Goal: Obtain resource: Download file/media

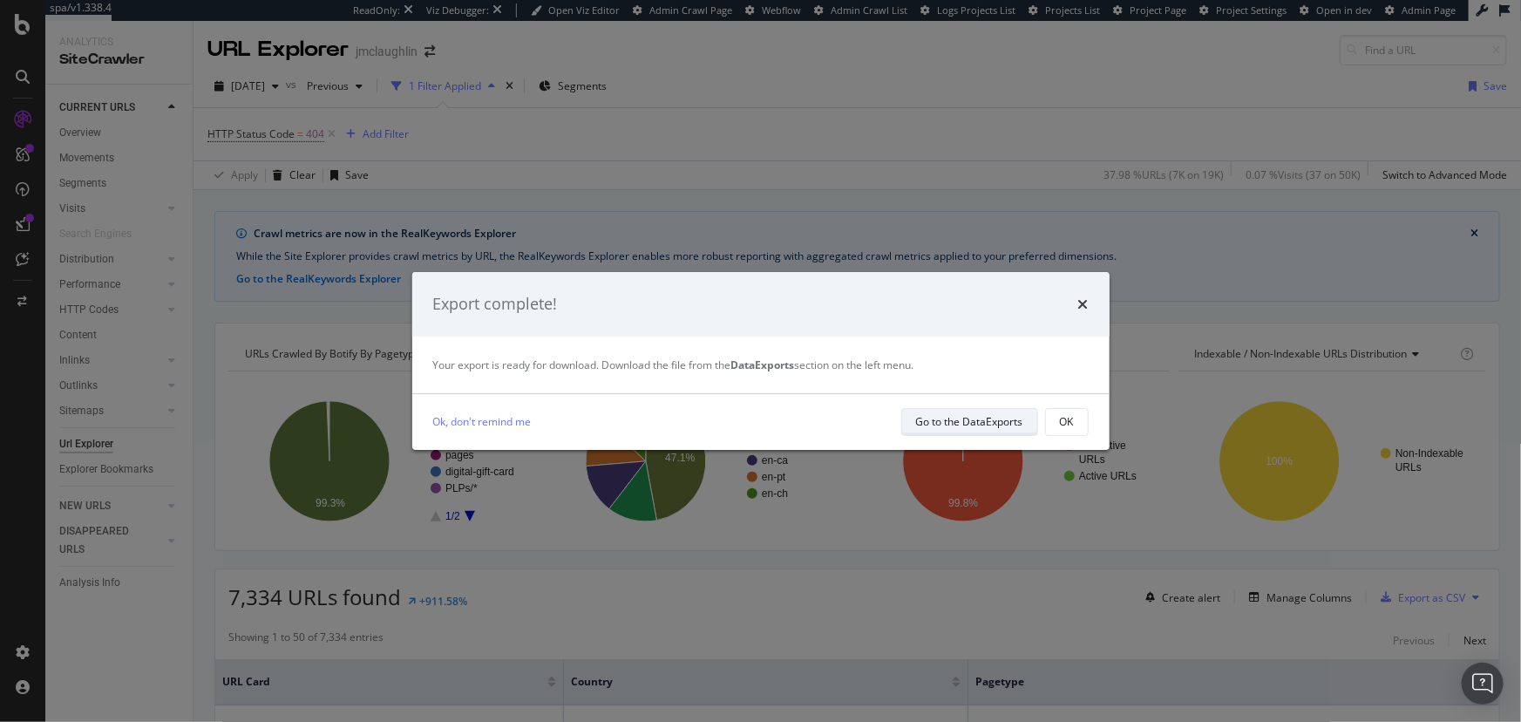
drag, startPoint x: 961, startPoint y: 427, endPoint x: 941, endPoint y: 417, distance: 22.6
click at [941, 417] on div "Go to the DataExports" at bounding box center [969, 421] width 107 height 15
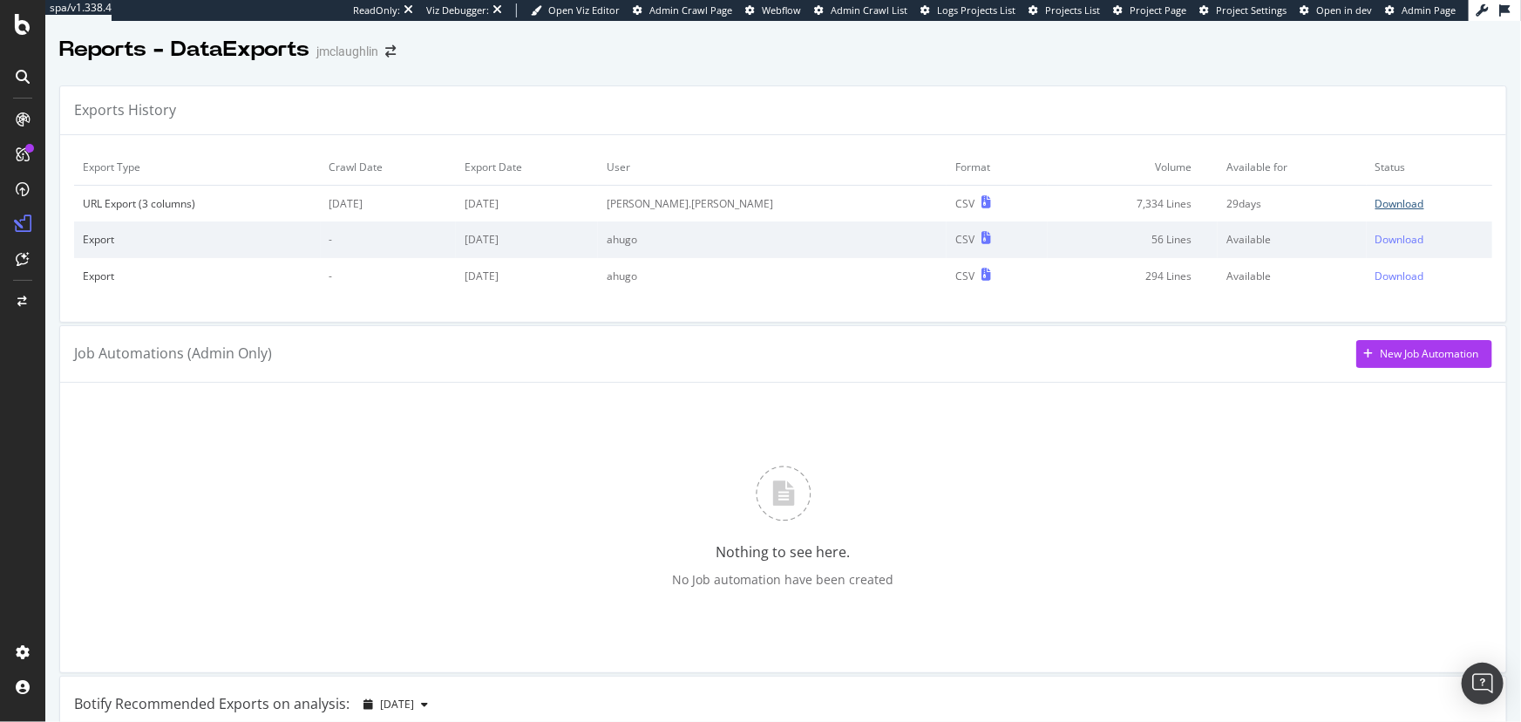
click at [1376, 204] on div "Download" at bounding box center [1400, 203] width 49 height 15
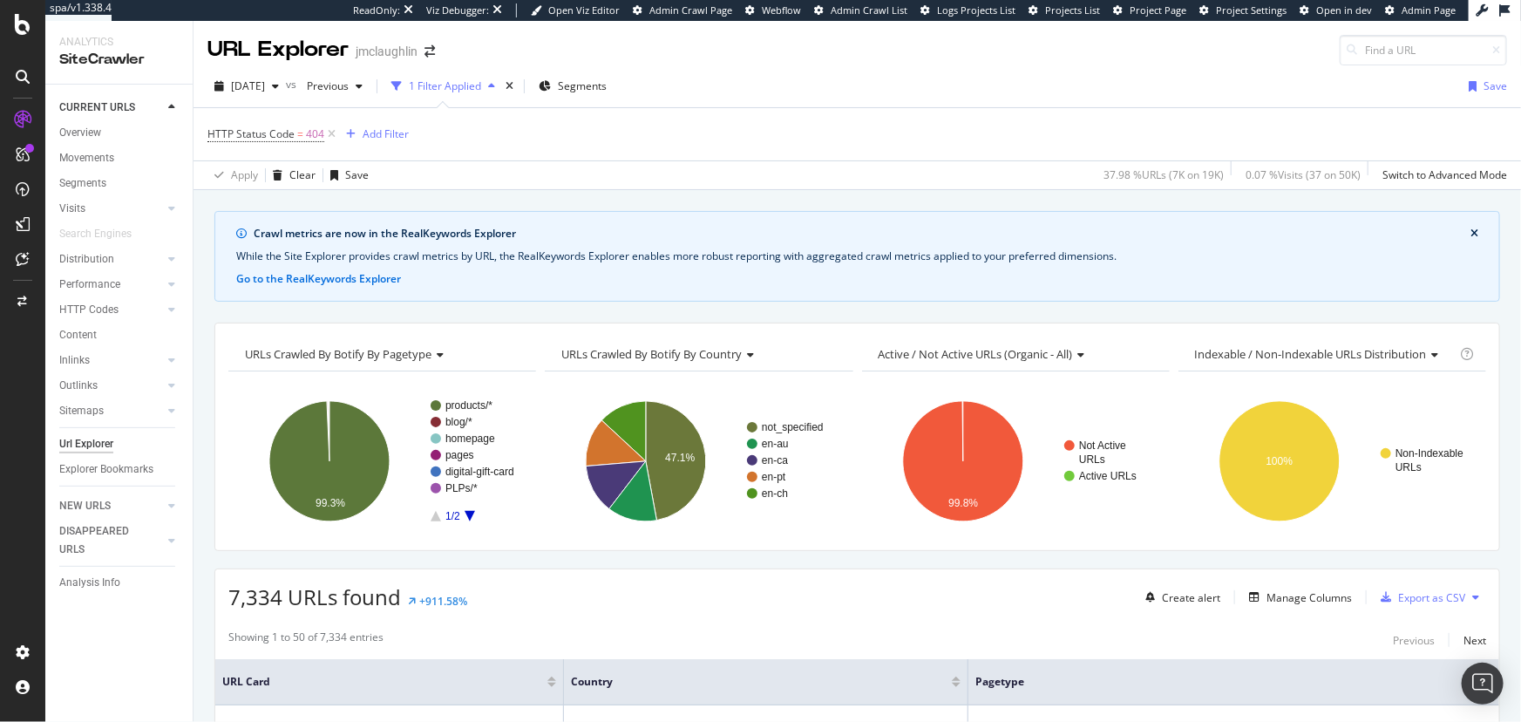
click at [131, 446] on link "Url Explorer" at bounding box center [119, 444] width 121 height 18
click at [295, 139] on span "HTTP Status Code = 404" at bounding box center [265, 134] width 117 height 16
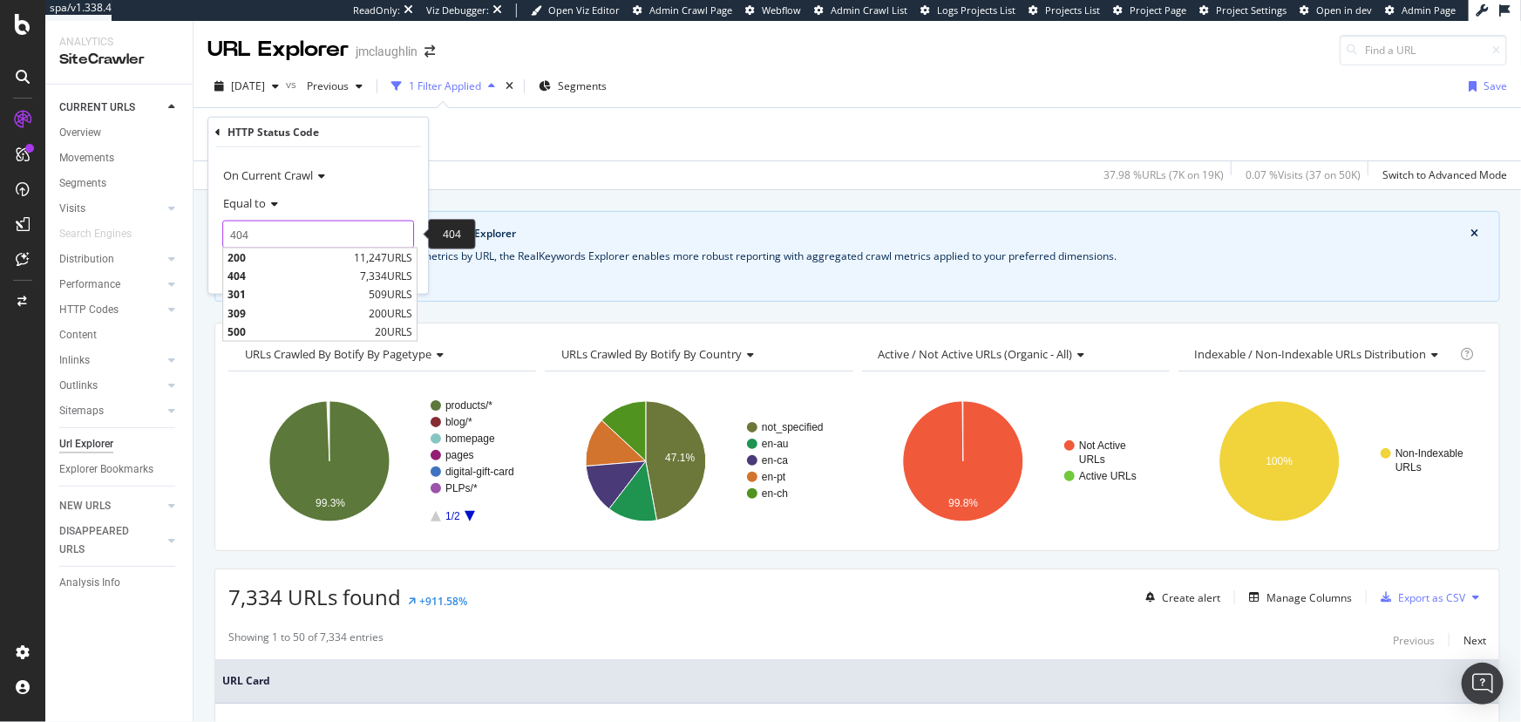
click at [267, 224] on input "404" at bounding box center [318, 235] width 192 height 28
click at [286, 262] on span "200" at bounding box center [289, 257] width 122 height 15
type input "200"
click at [387, 274] on div "Apply" at bounding box center [400, 270] width 27 height 15
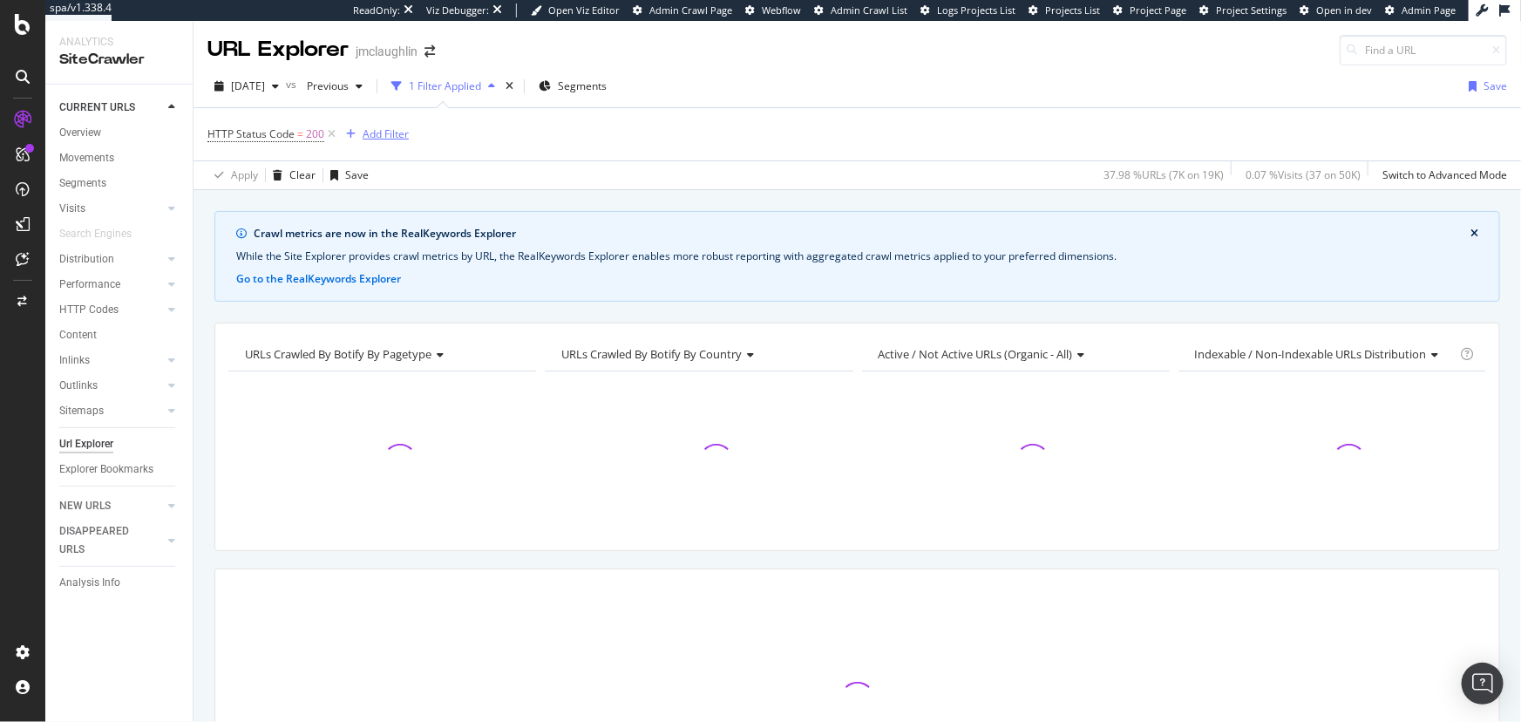
click at [363, 131] on div "Add Filter" at bounding box center [386, 133] width 46 height 15
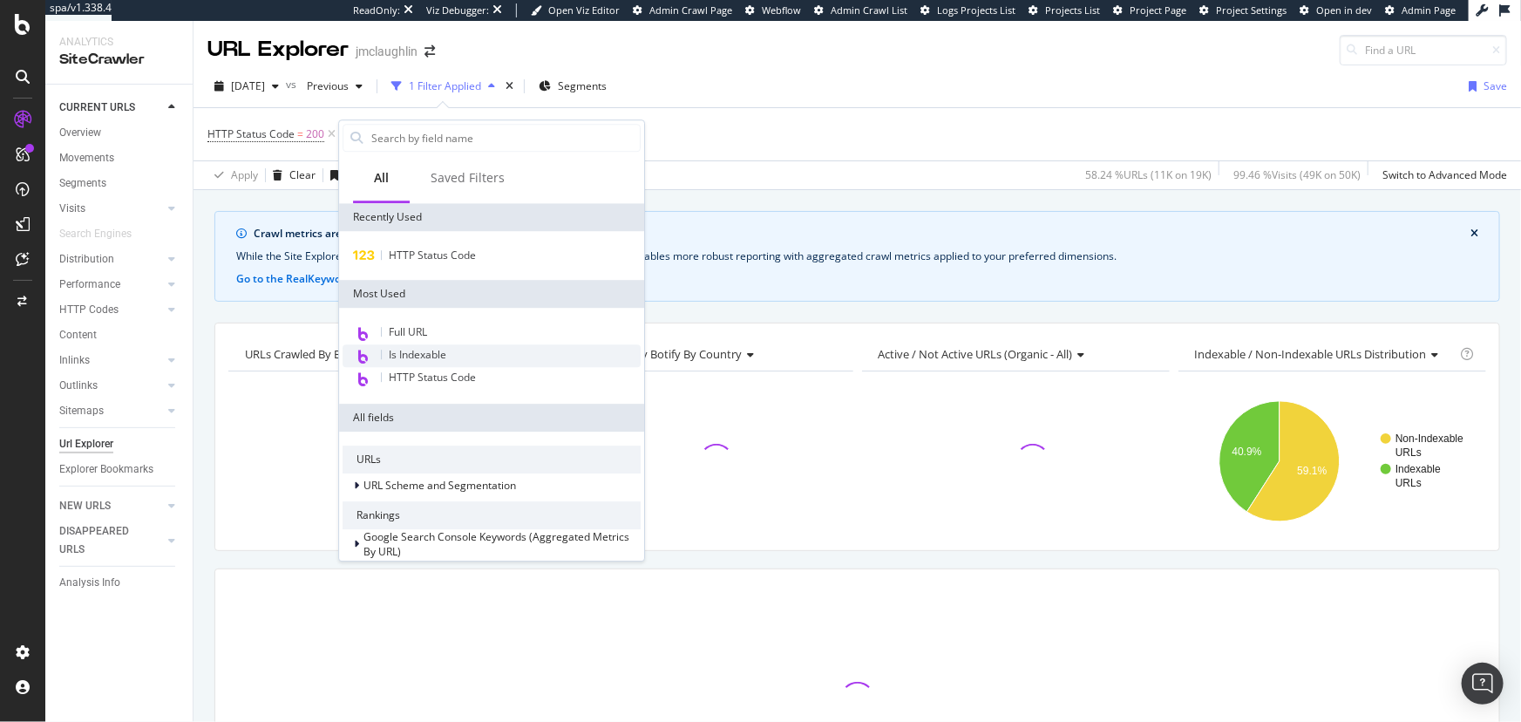
click at [425, 349] on span "Is Indexable" at bounding box center [418, 354] width 58 height 15
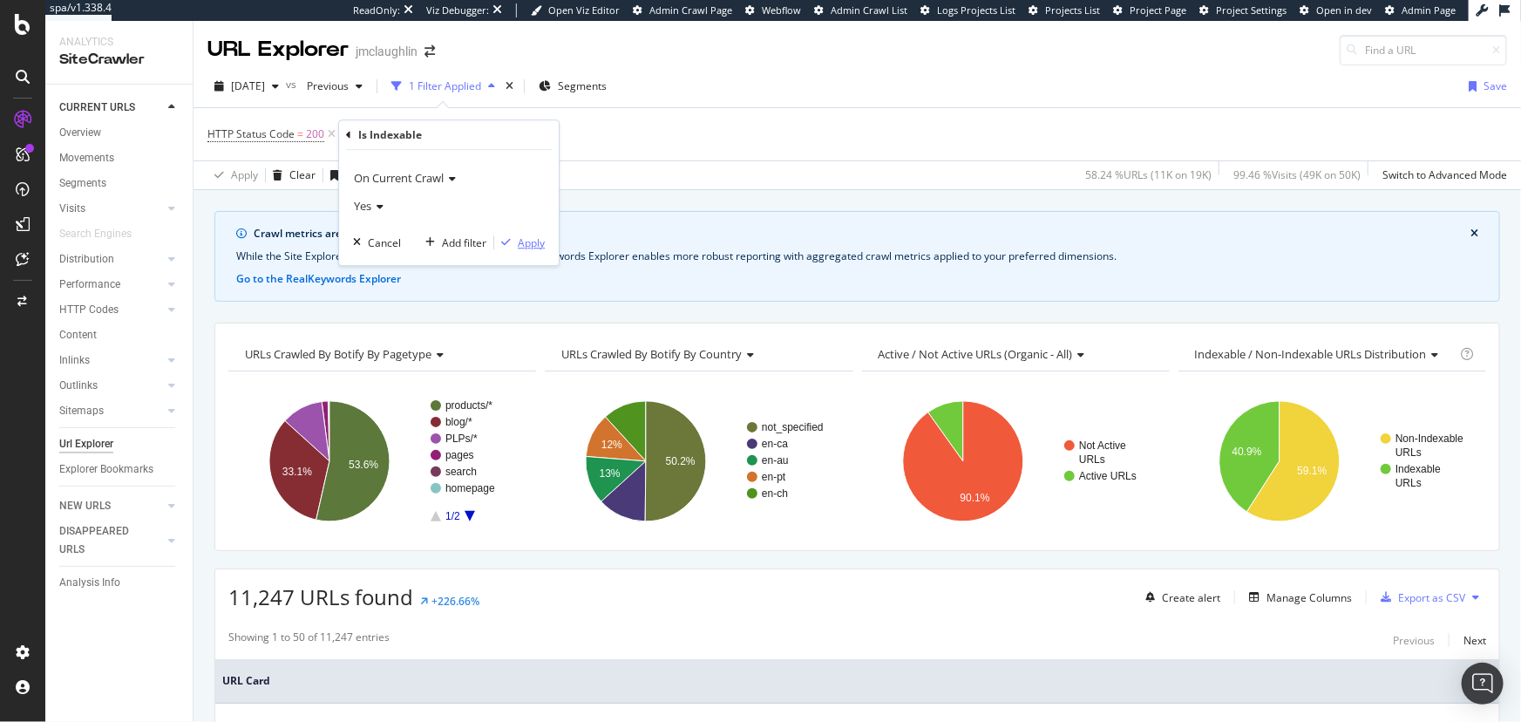
click at [523, 250] on button "Apply" at bounding box center [519, 242] width 51 height 17
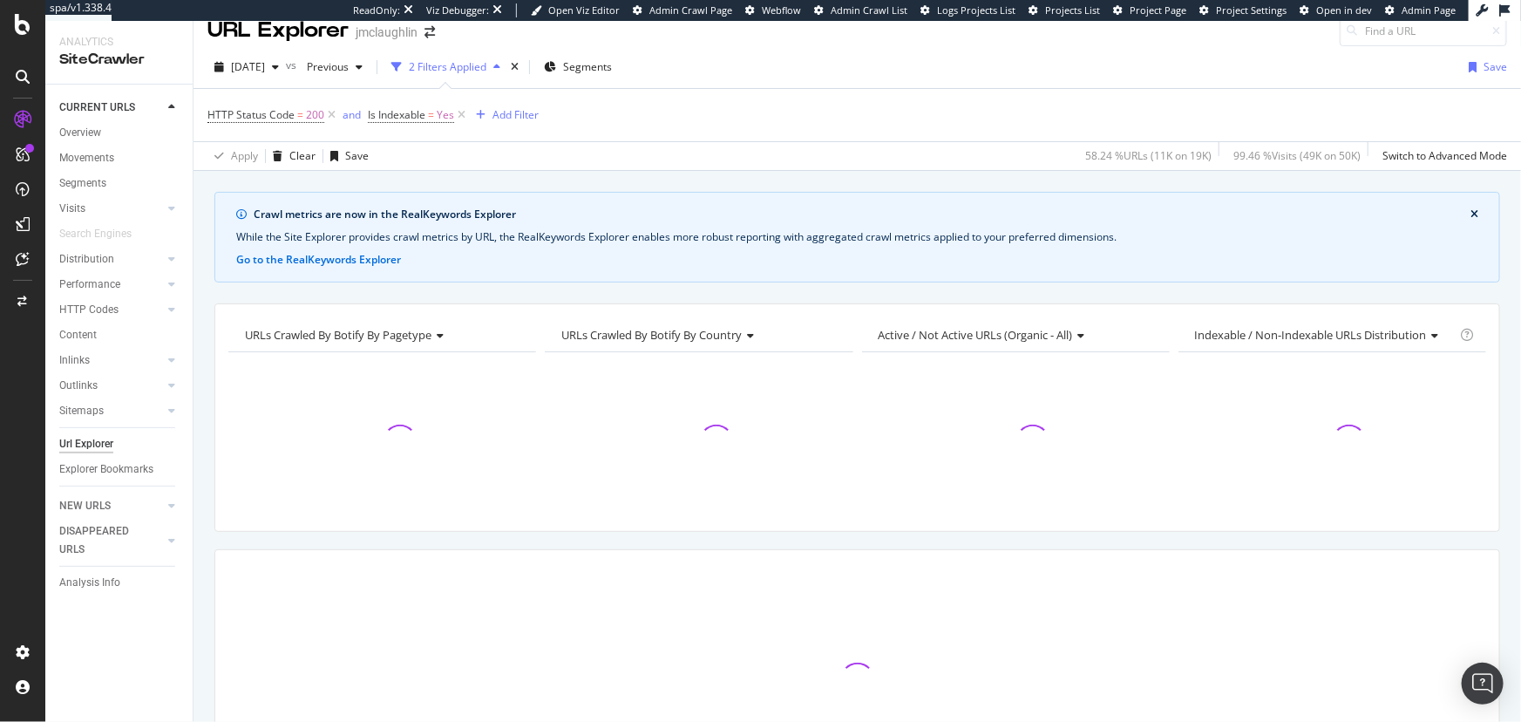
scroll to position [10, 0]
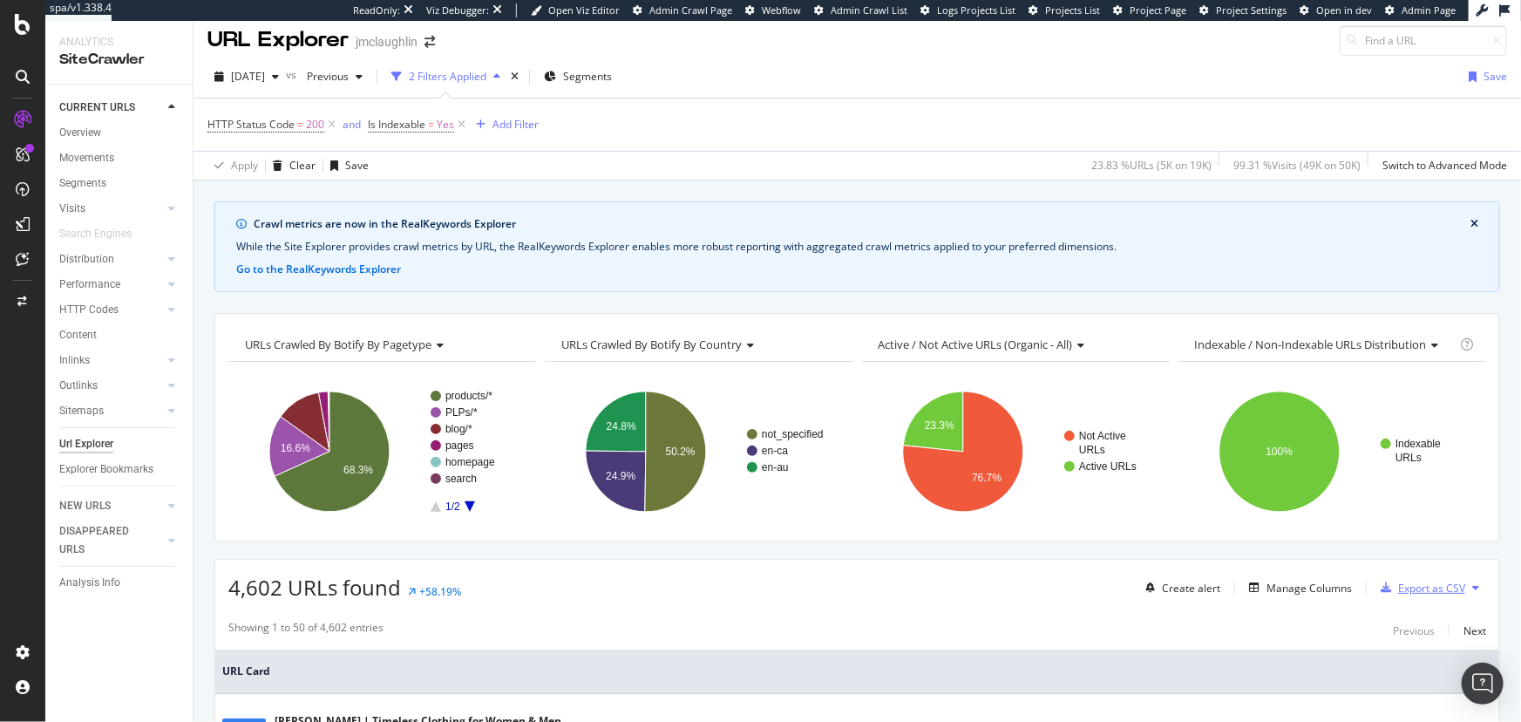
click at [1430, 592] on div "Export as CSV" at bounding box center [1431, 588] width 67 height 15
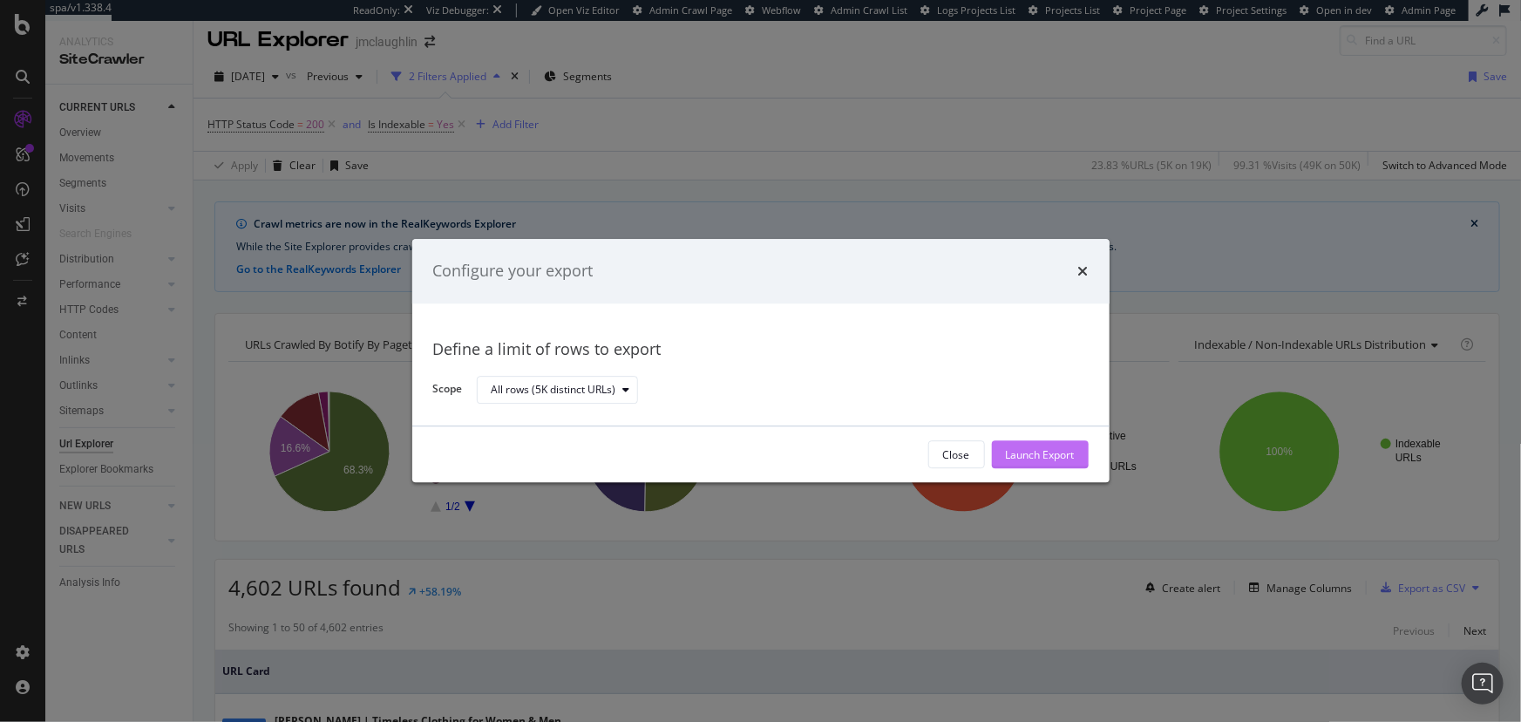
click at [1062, 462] on div "Launch Export" at bounding box center [1040, 454] width 69 height 15
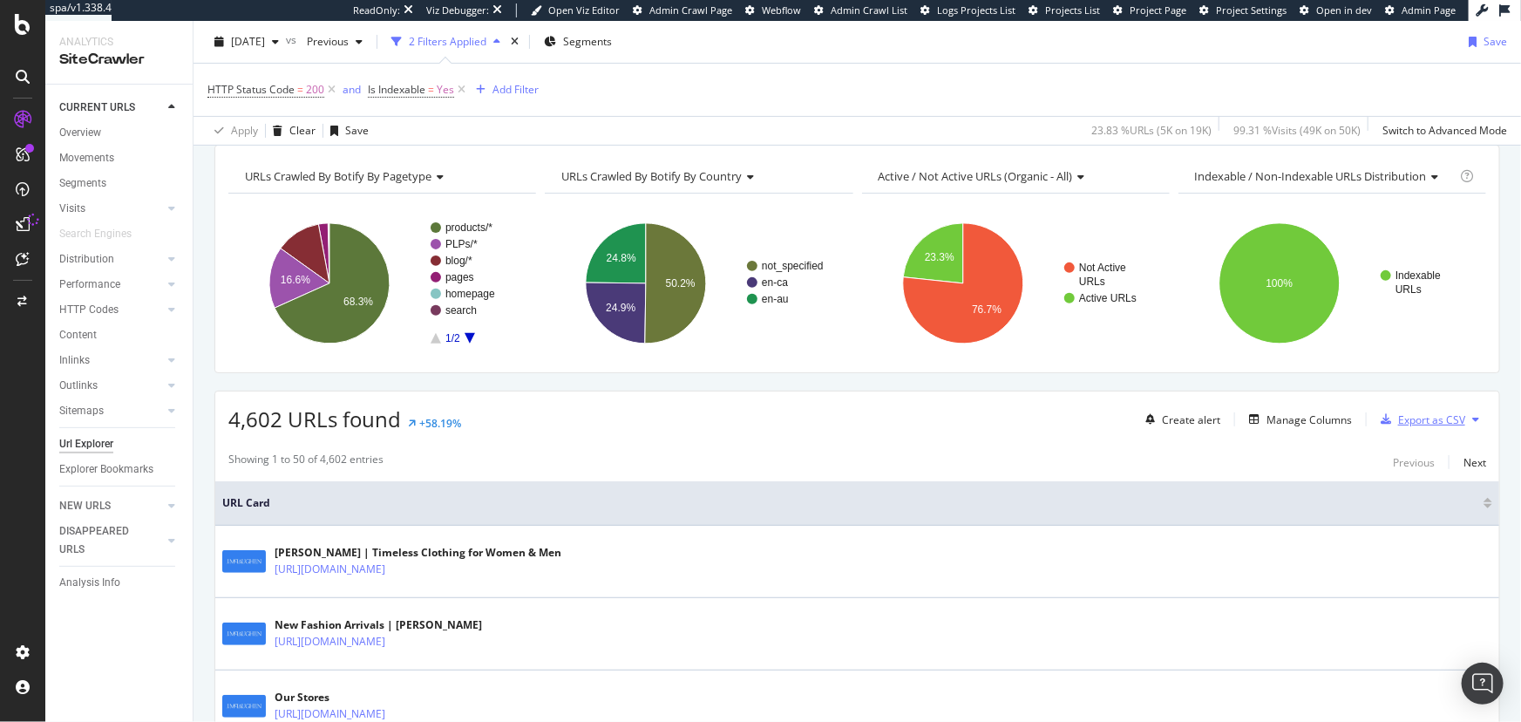
scroll to position [327, 0]
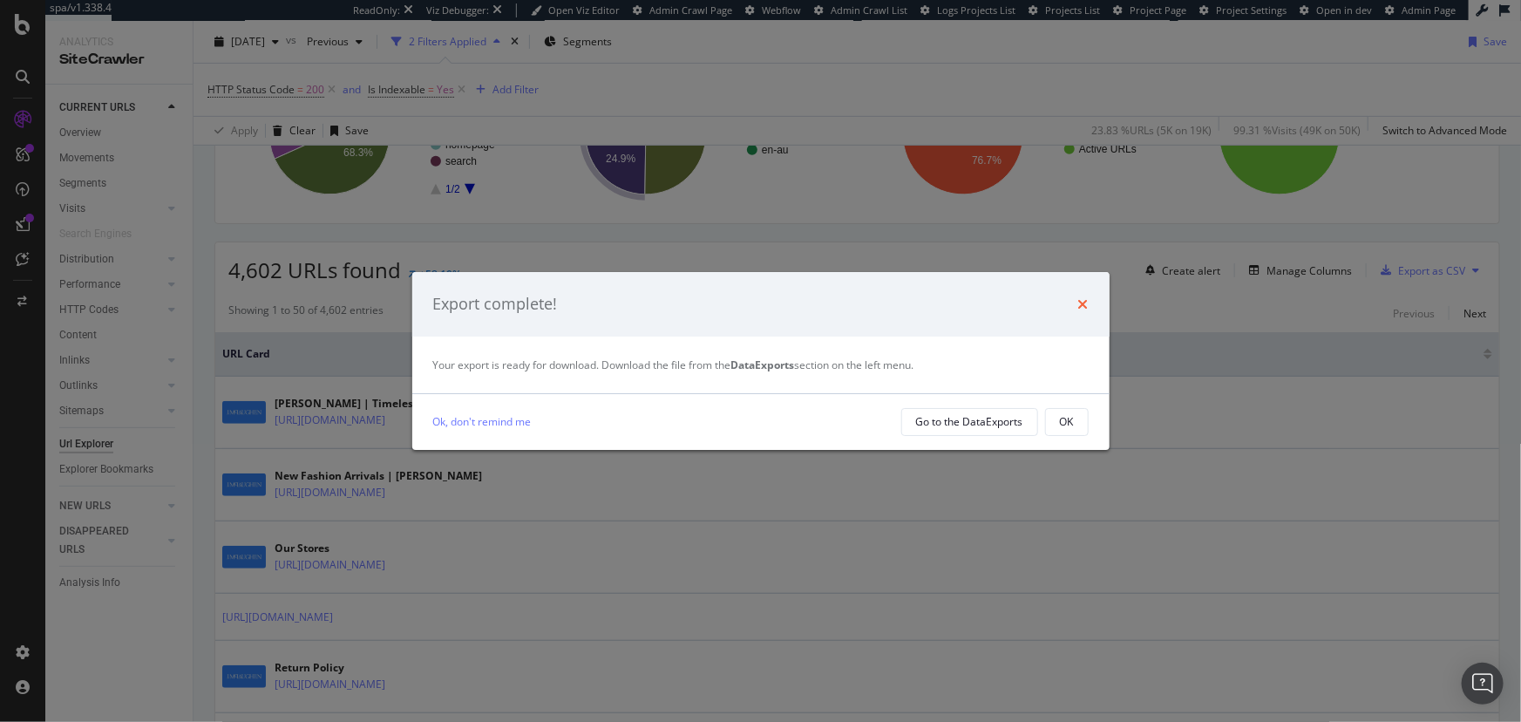
click at [1080, 303] on icon "times" at bounding box center [1083, 304] width 10 height 14
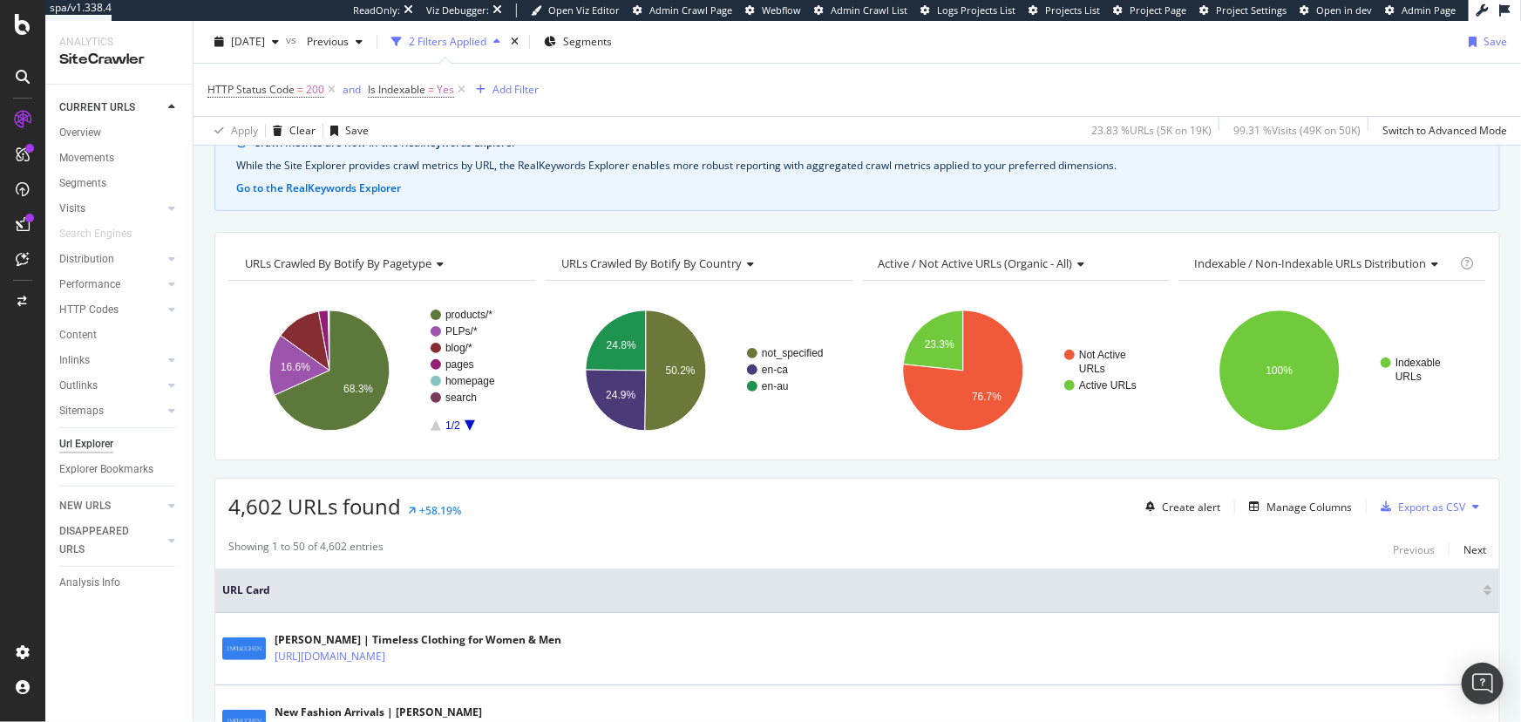
scroll to position [89, 0]
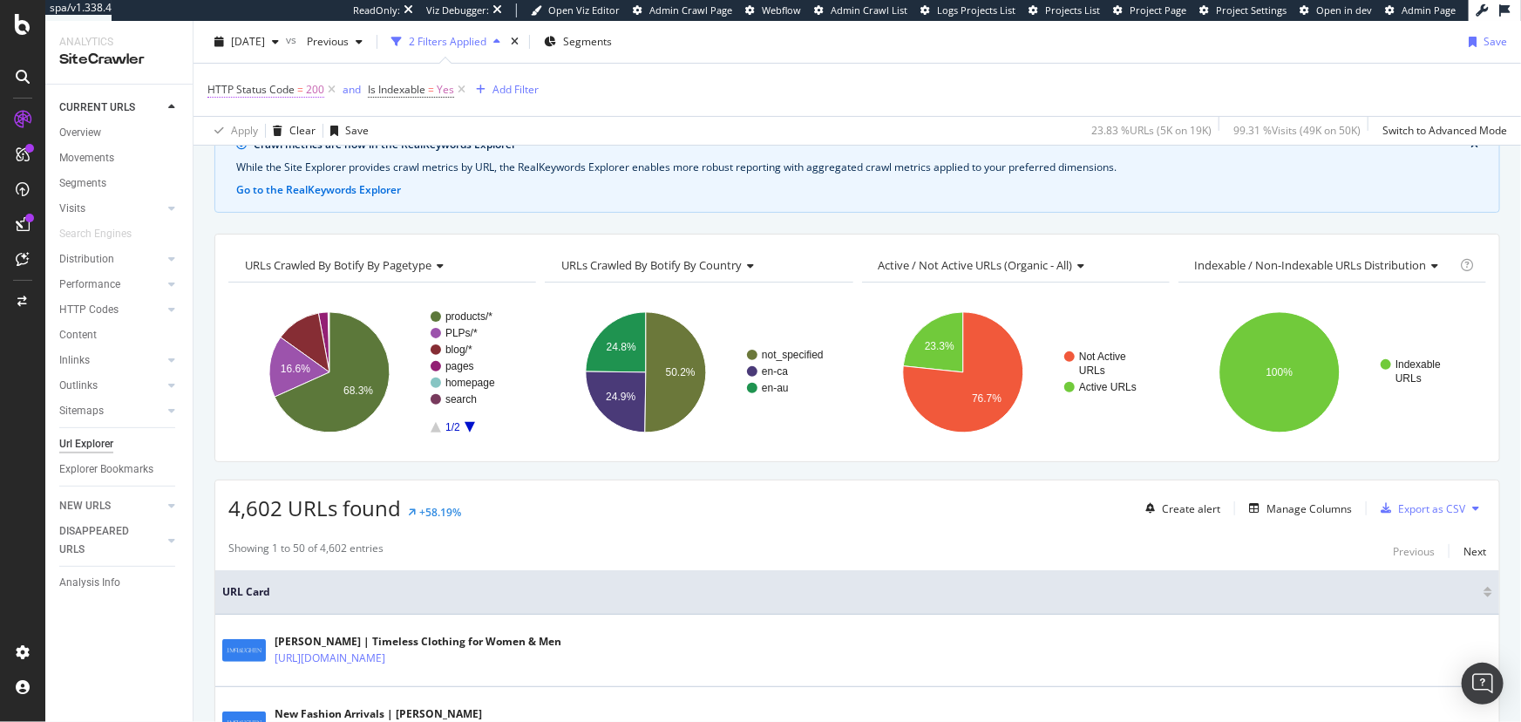
click at [314, 89] on span "200" at bounding box center [315, 90] width 18 height 24
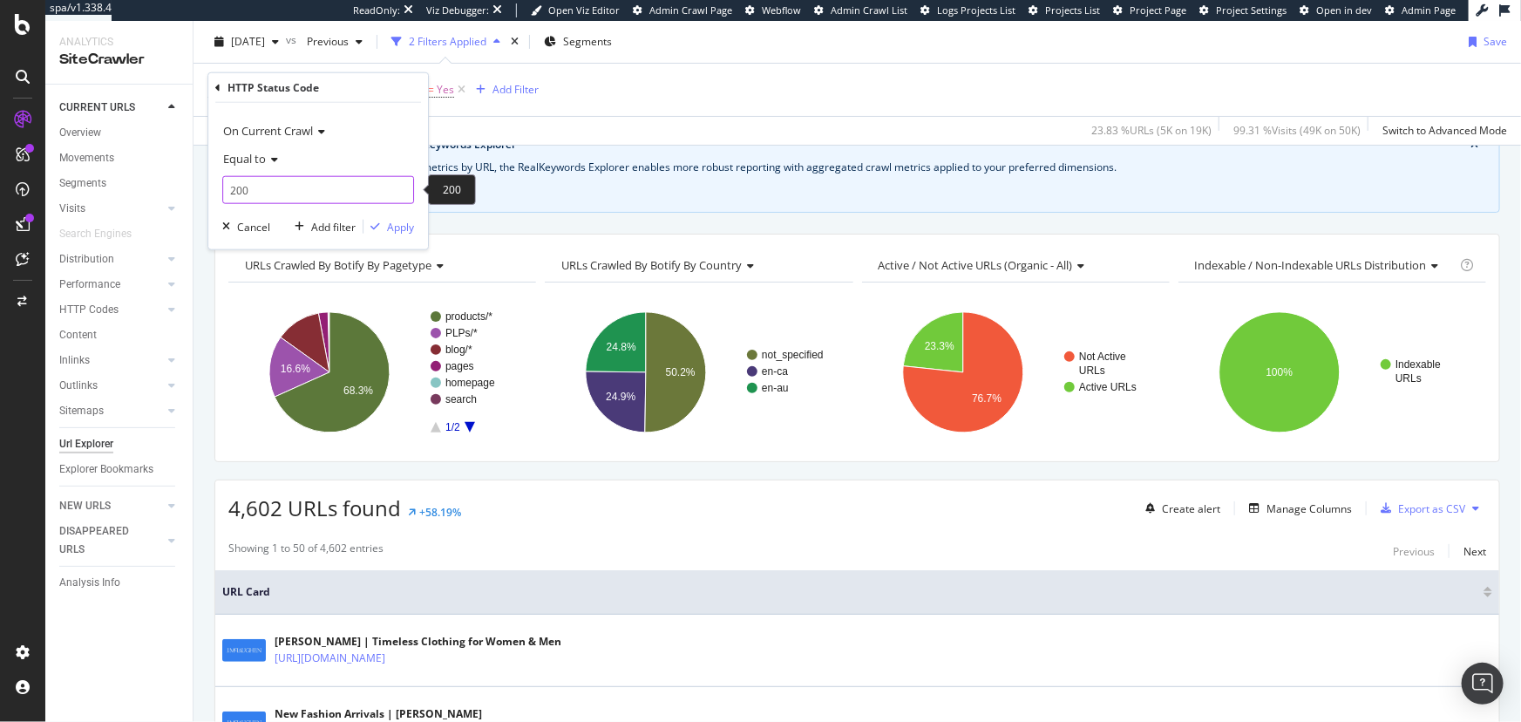
click at [308, 180] on input "200" at bounding box center [318, 190] width 192 height 28
click at [303, 228] on span "404" at bounding box center [292, 231] width 128 height 15
type input "404"
click at [396, 235] on div "On Current Crawl Equal to 404 404 Cancel Add filter Apply" at bounding box center [318, 176] width 220 height 146
click at [398, 219] on div "Apply" at bounding box center [389, 227] width 51 height 16
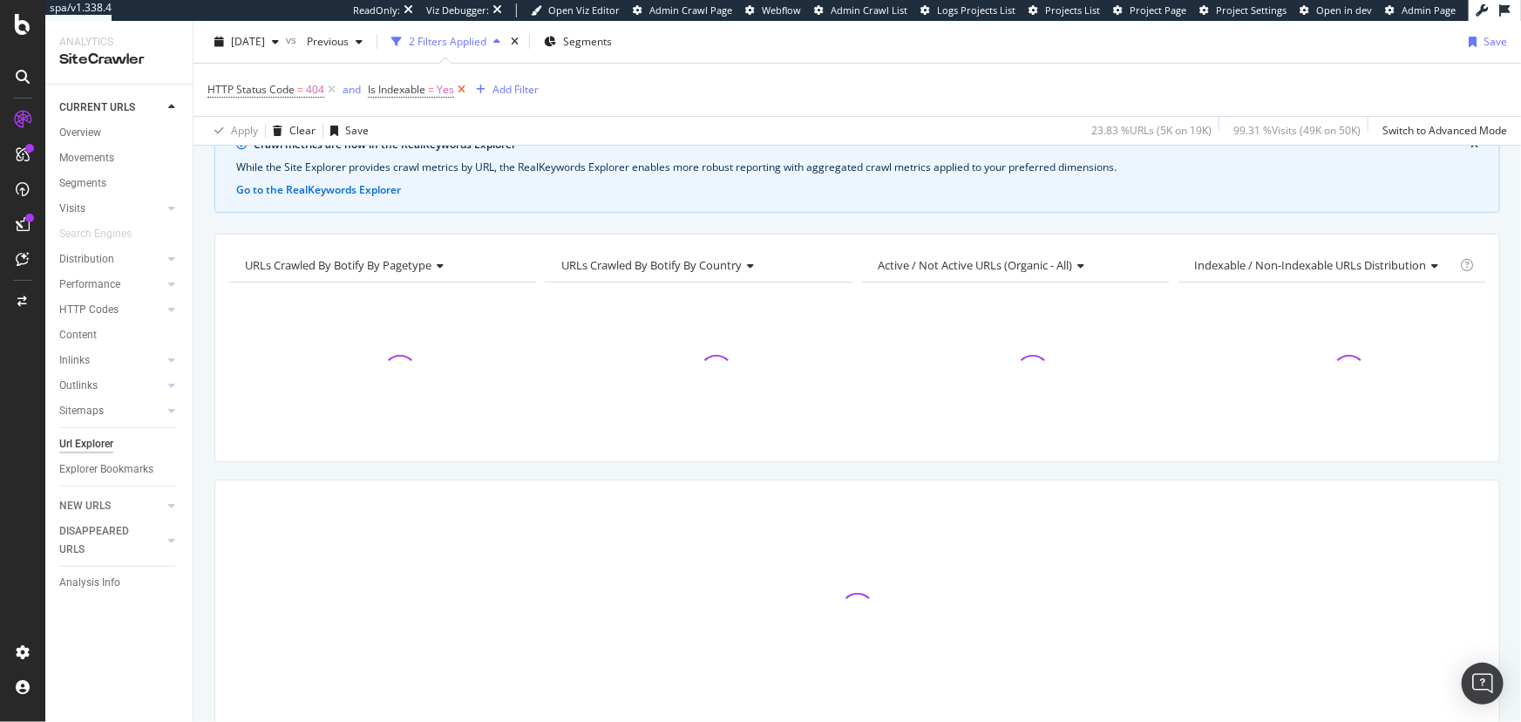
click at [464, 85] on icon at bounding box center [461, 89] width 15 height 17
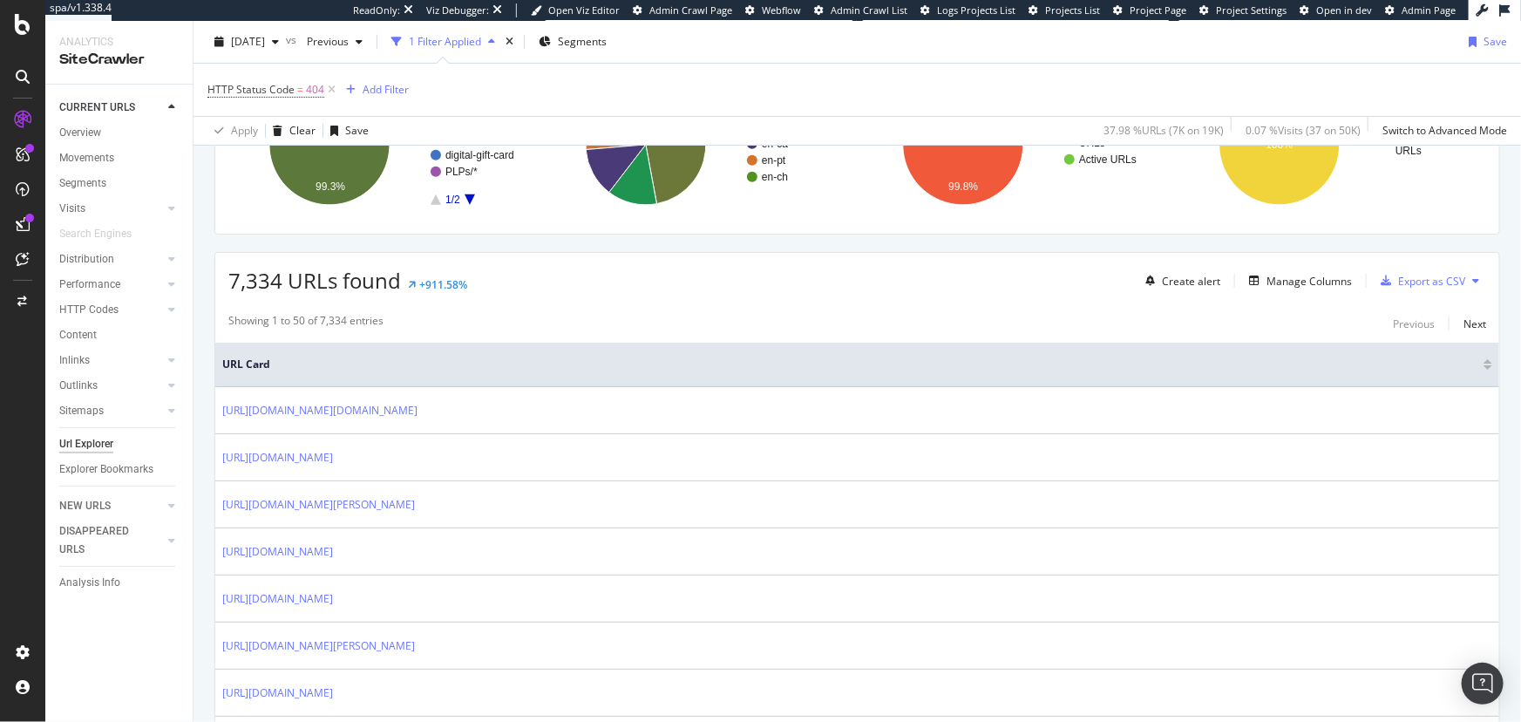
scroll to position [168, 0]
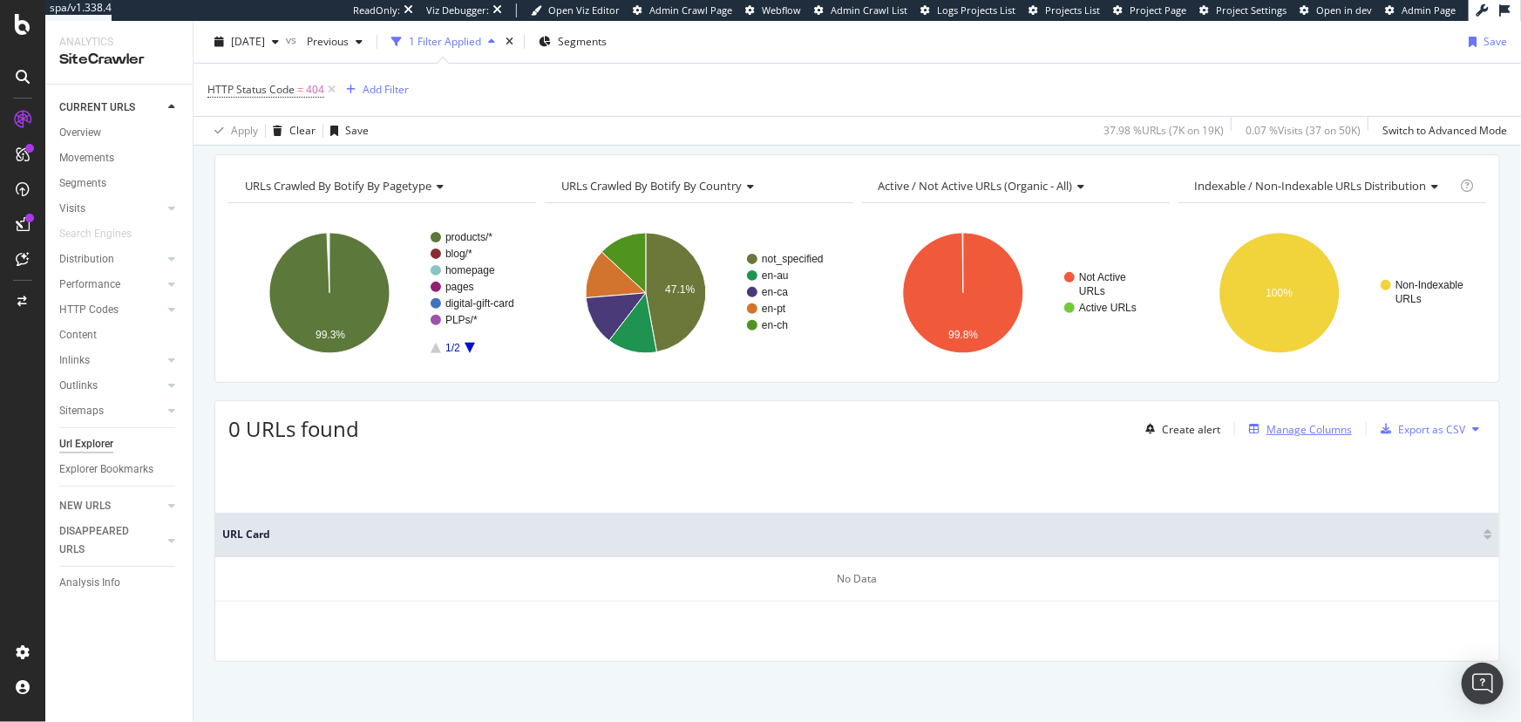
click at [1277, 432] on div "Manage Columns" at bounding box center [1309, 429] width 85 height 15
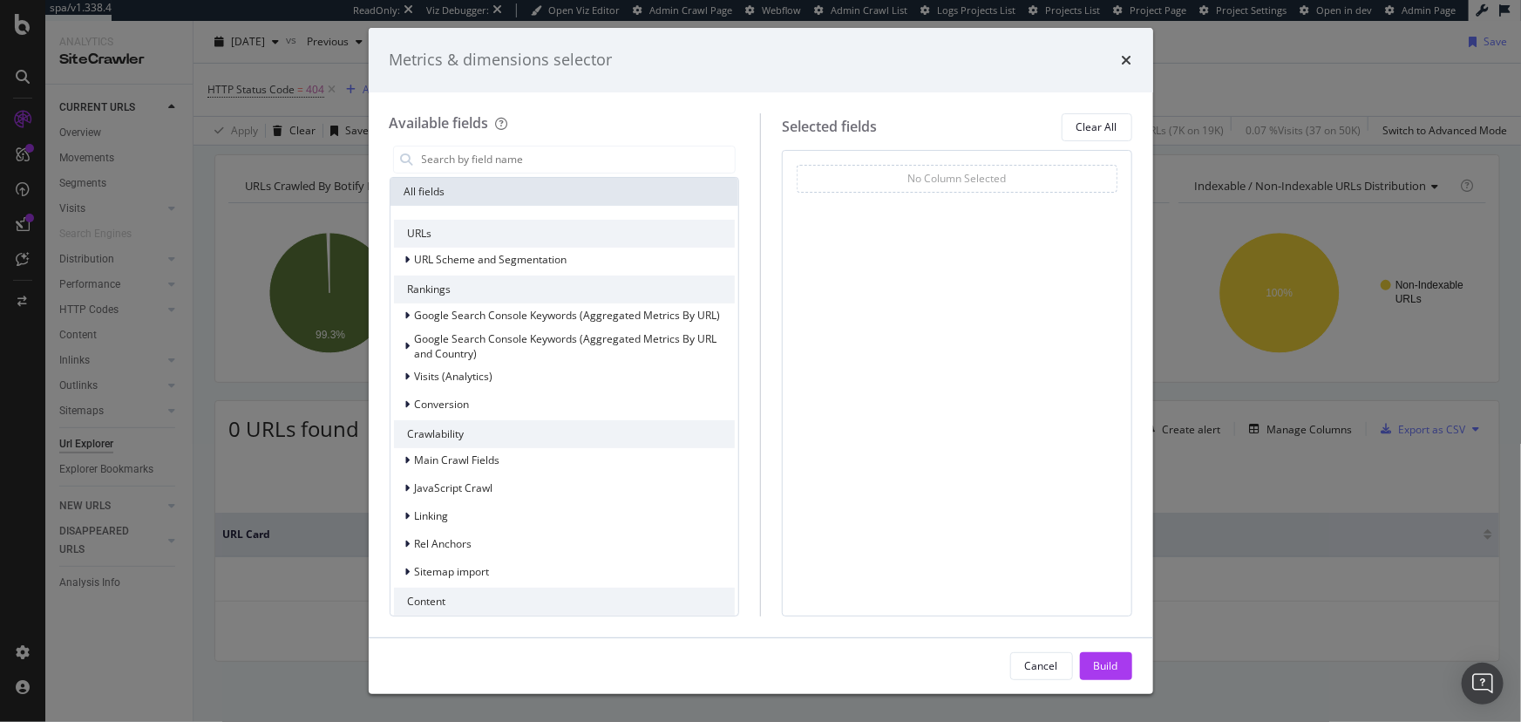
click at [1120, 51] on div "Metrics & dimensions selector" at bounding box center [761, 60] width 743 height 23
click at [1126, 61] on icon "times" at bounding box center [1127, 60] width 10 height 14
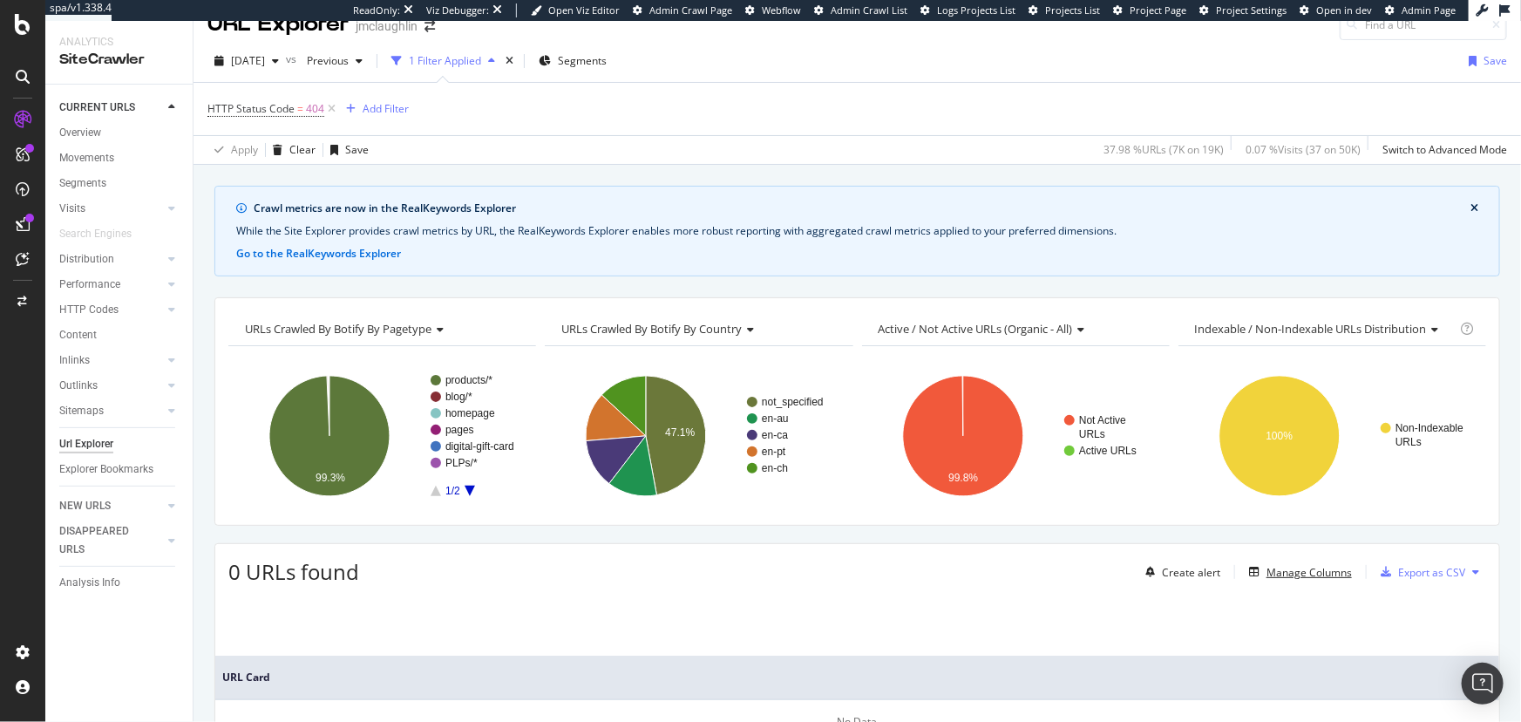
scroll to position [0, 0]
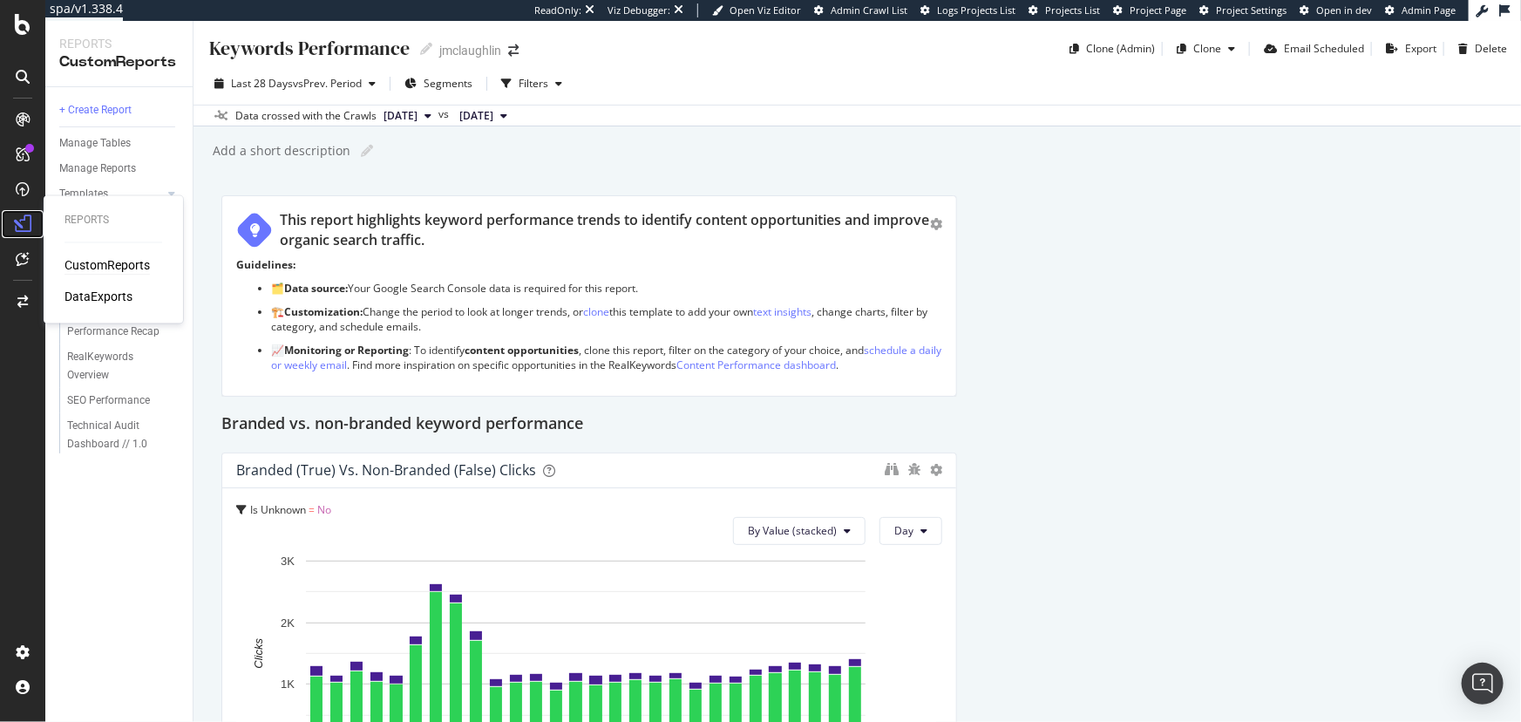
click at [17, 226] on icon at bounding box center [22, 223] width 17 height 17
click at [78, 298] on div "DataExports" at bounding box center [99, 297] width 68 height 17
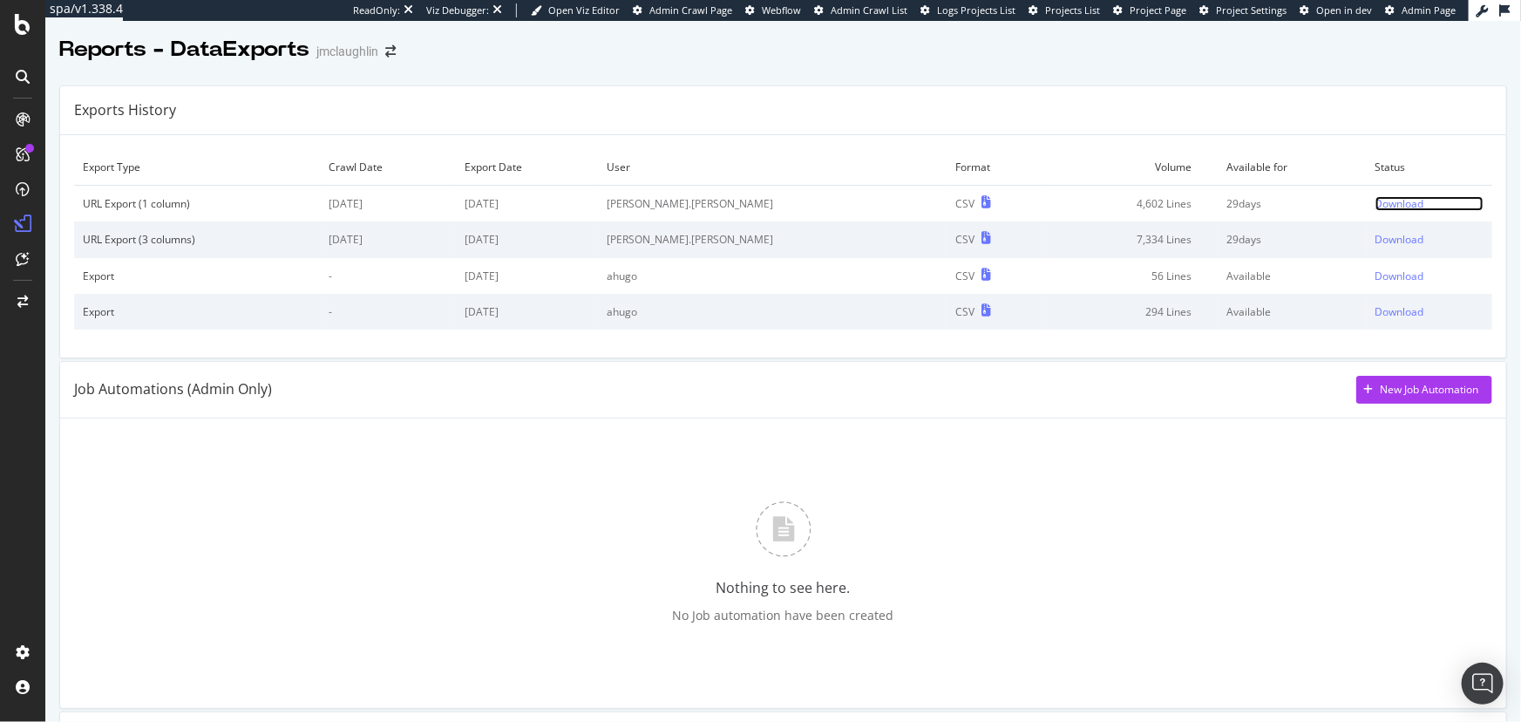
click at [1379, 200] on div "Download" at bounding box center [1400, 203] width 49 height 15
